Goal: Transaction & Acquisition: Purchase product/service

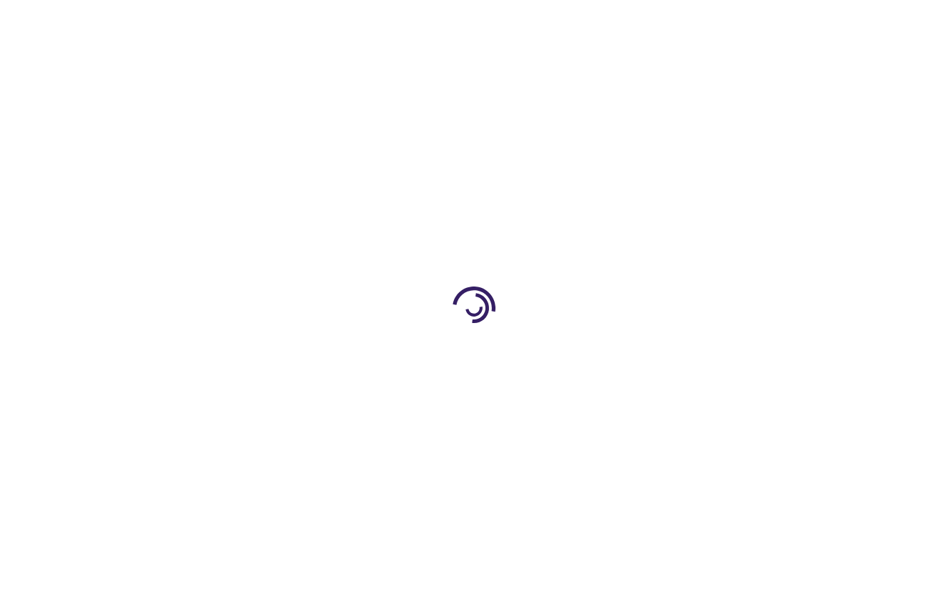
type input "0"
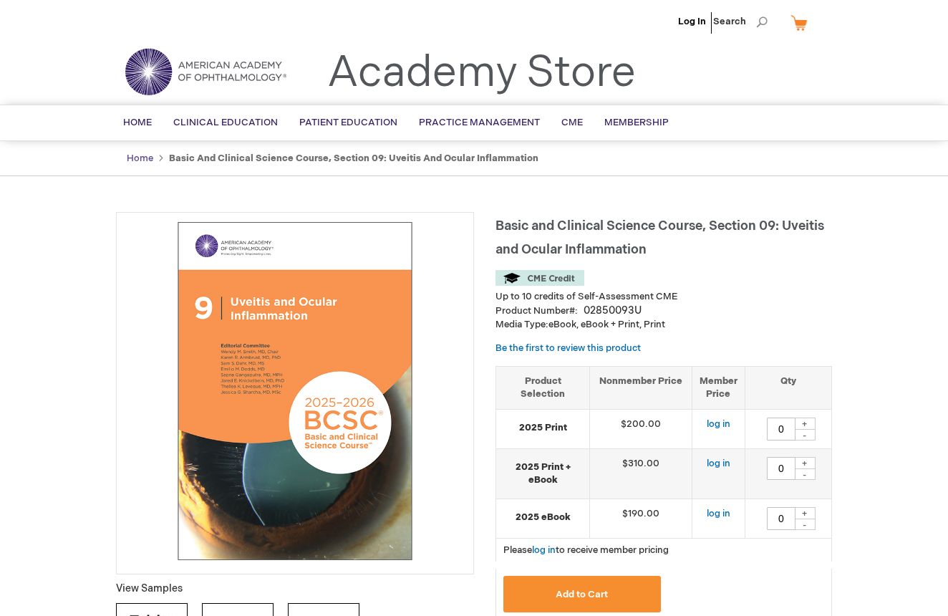
click at [143, 161] on link "Home" at bounding box center [140, 158] width 27 height 11
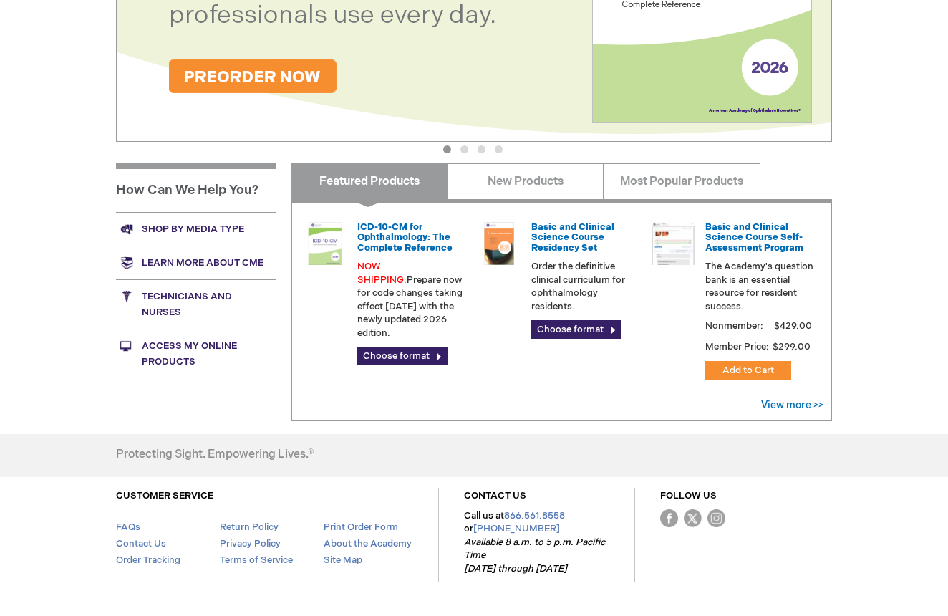
scroll to position [418, 0]
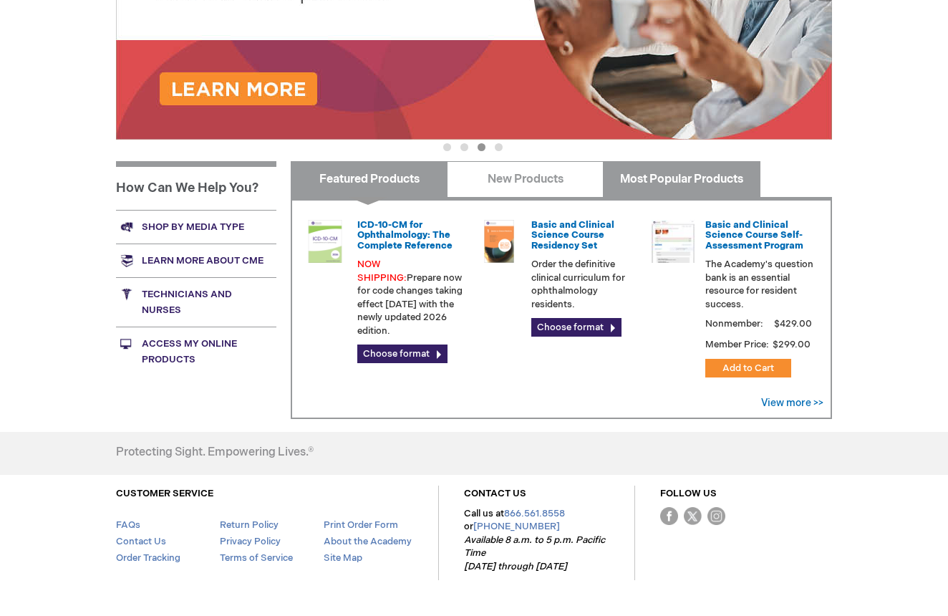
click at [659, 185] on link "Most Popular Products" at bounding box center [681, 179] width 157 height 36
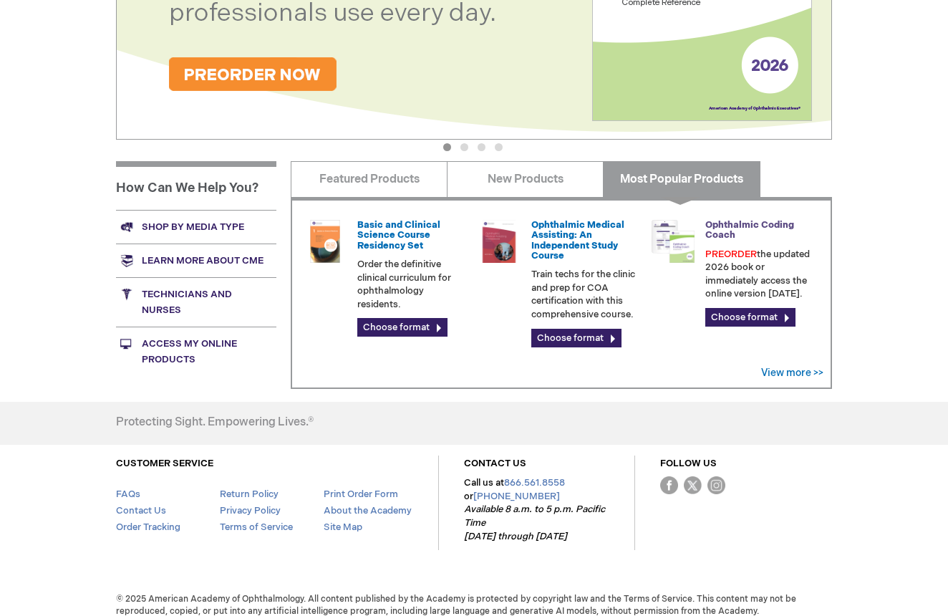
click at [726, 227] on link "Ophthalmic Coding Coach" at bounding box center [750, 229] width 89 height 21
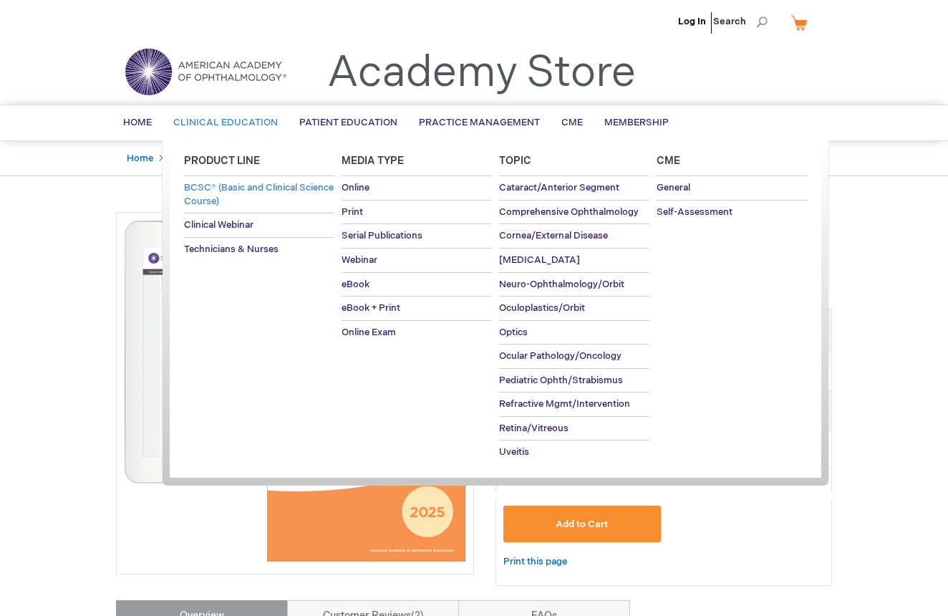
click at [230, 203] on span "BCSC® (Basic and Clinical Science Course)" at bounding box center [259, 194] width 150 height 25
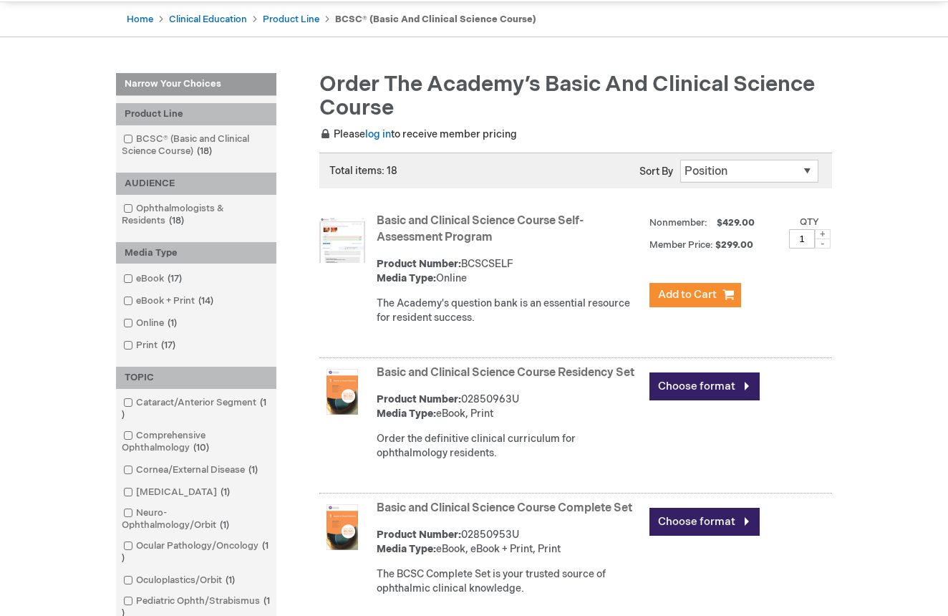
scroll to position [143, 0]
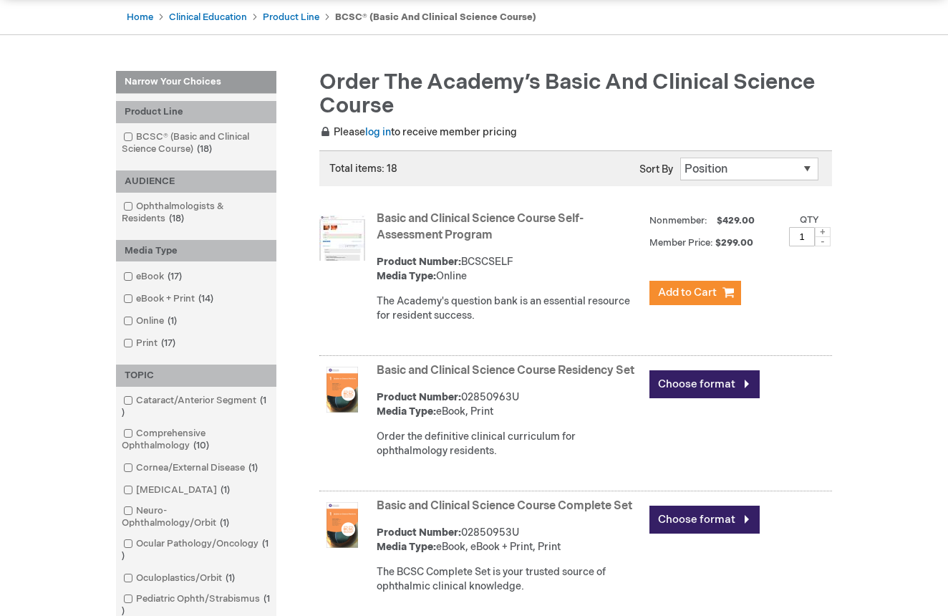
click at [405, 217] on link "Basic and Clinical Science Course Self-Assessment Program" at bounding box center [480, 227] width 207 height 30
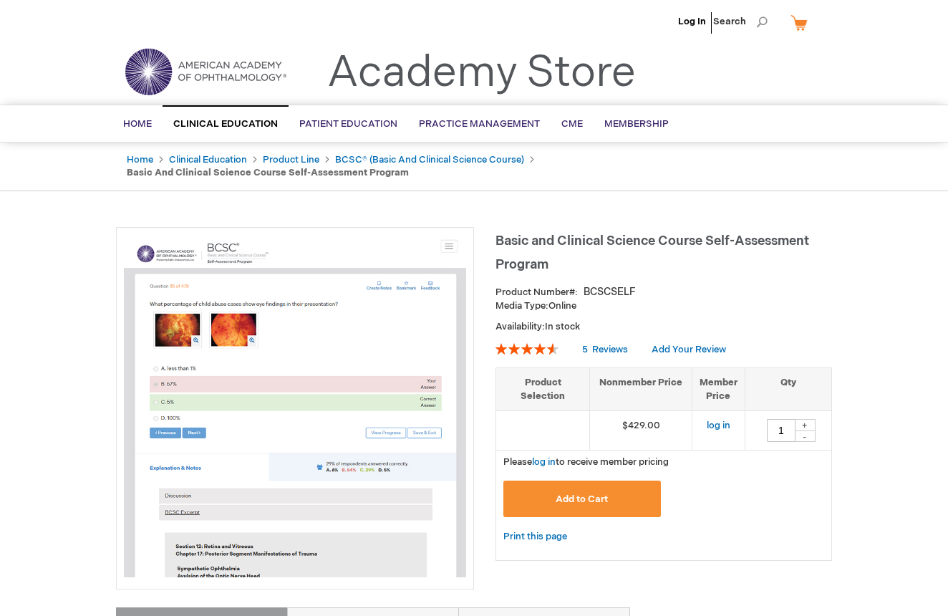
click at [330, 323] on img at bounding box center [295, 406] width 342 height 342
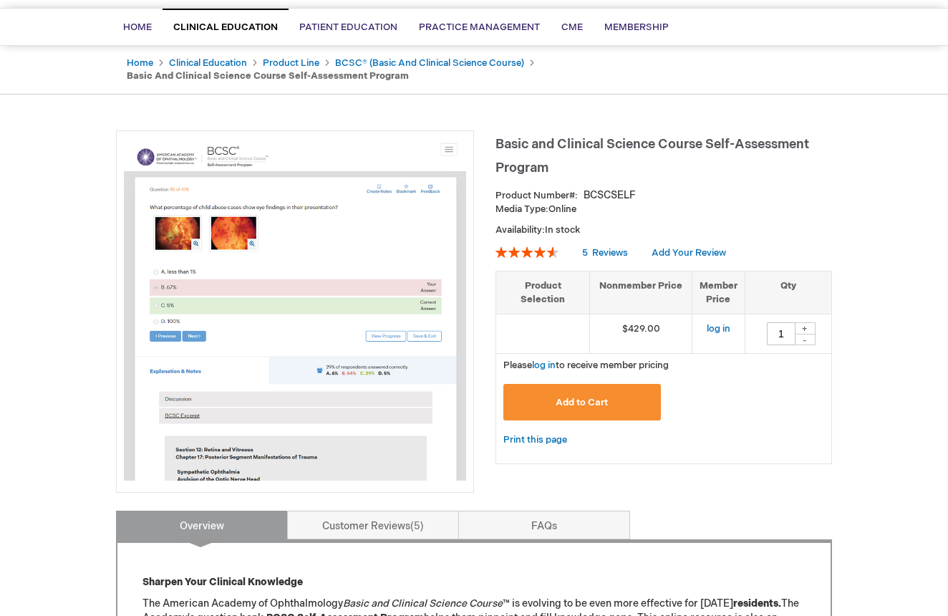
scroll to position [206, 0]
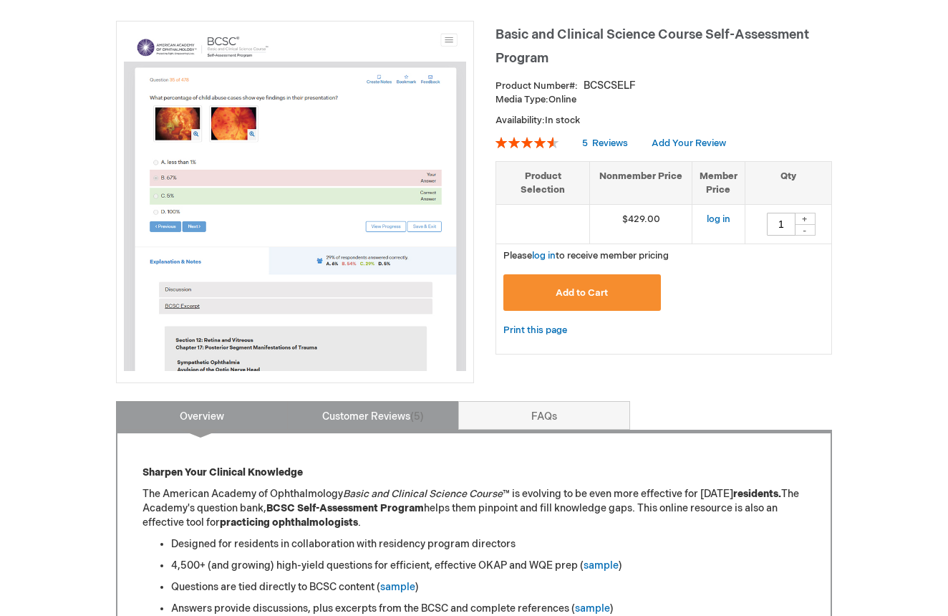
click at [367, 408] on link "Customer Reviews 5" at bounding box center [373, 415] width 172 height 29
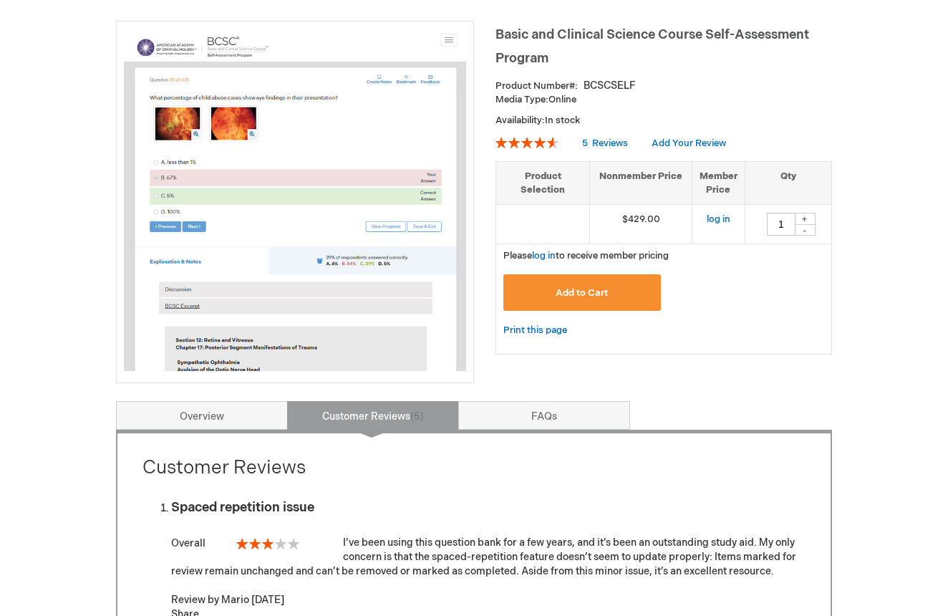
click at [241, 411] on link "Overview" at bounding box center [202, 415] width 172 height 29
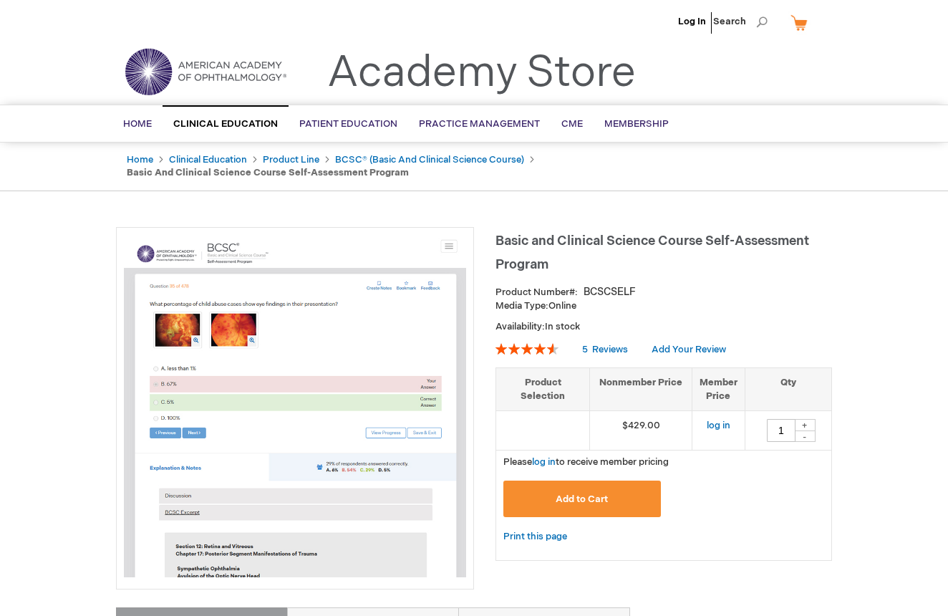
scroll to position [0, 0]
click at [546, 456] on link "log in" at bounding box center [544, 461] width 24 height 11
